Goal: Task Accomplishment & Management: Manage account settings

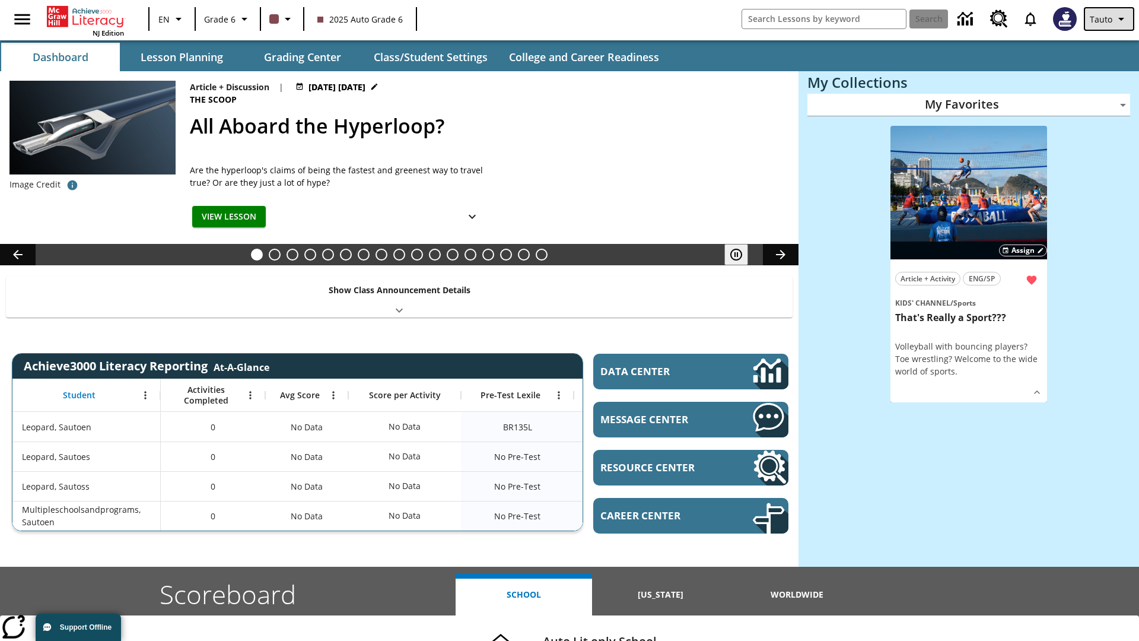
click at [1110, 19] on span "Tauto" at bounding box center [1101, 19] width 23 height 12
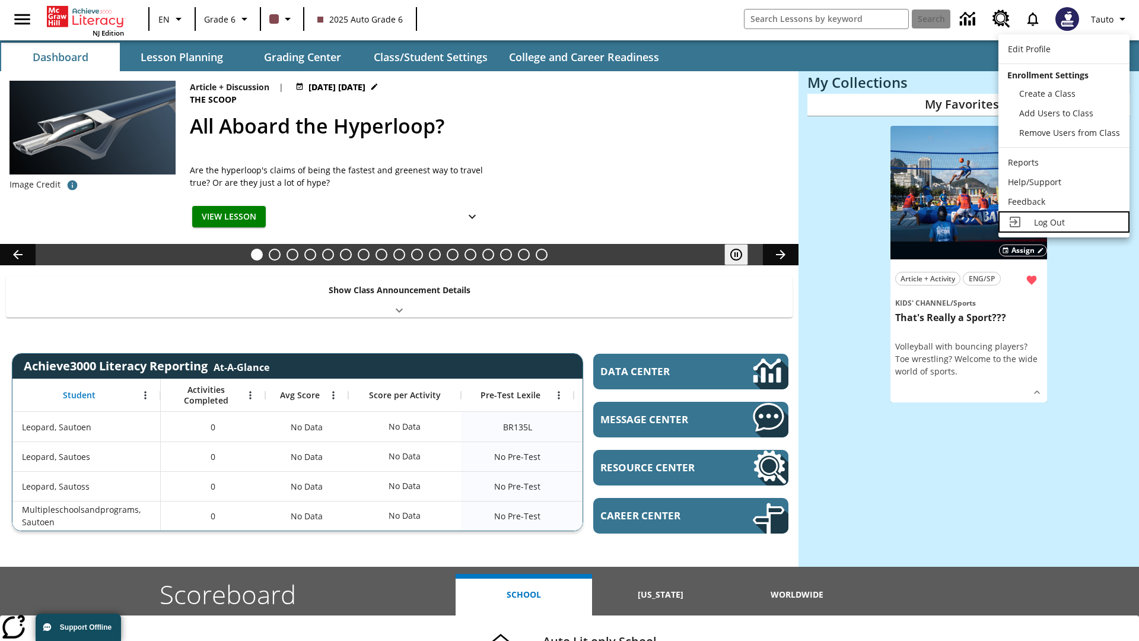
click at [1064, 222] on span "Log Out" at bounding box center [1049, 222] width 31 height 11
